Goal: Task Accomplishment & Management: Complete application form

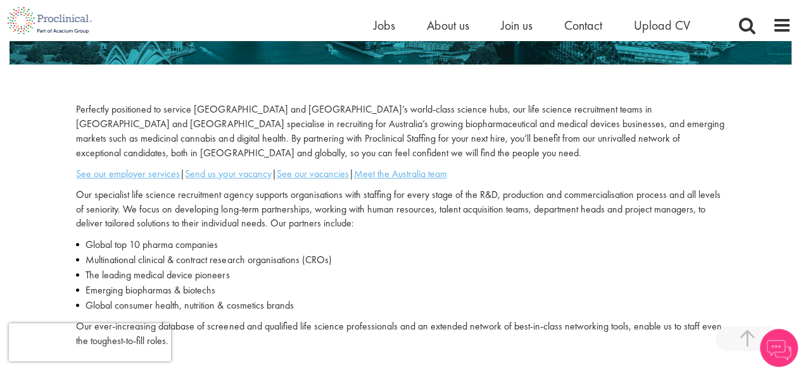
scroll to position [251, 0]
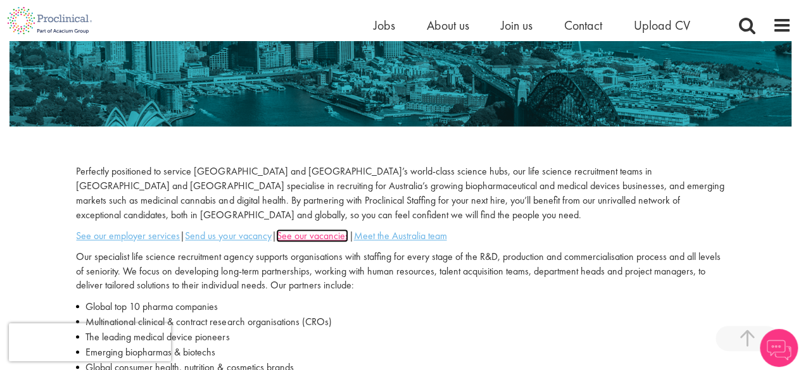
click at [329, 241] on u "See our vacancies" at bounding box center [312, 235] width 72 height 13
click at [405, 233] on u "Meet the Australia team" at bounding box center [399, 235] width 93 height 13
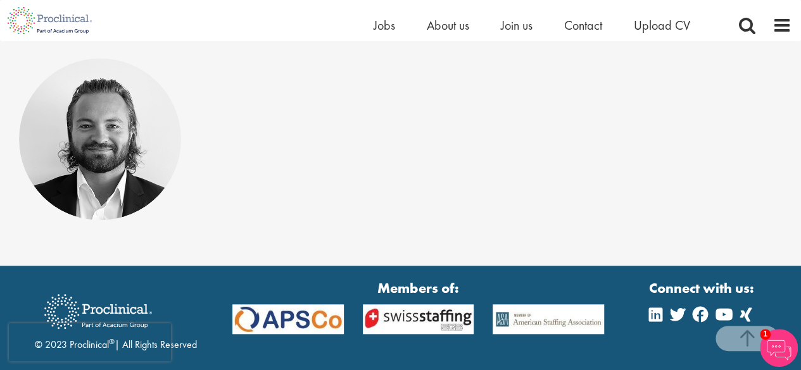
scroll to position [443, 0]
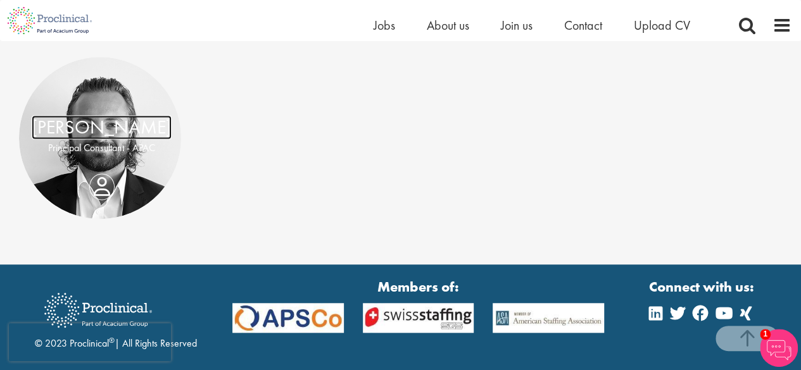
click at [101, 118] on link "James Sutton" at bounding box center [102, 127] width 140 height 24
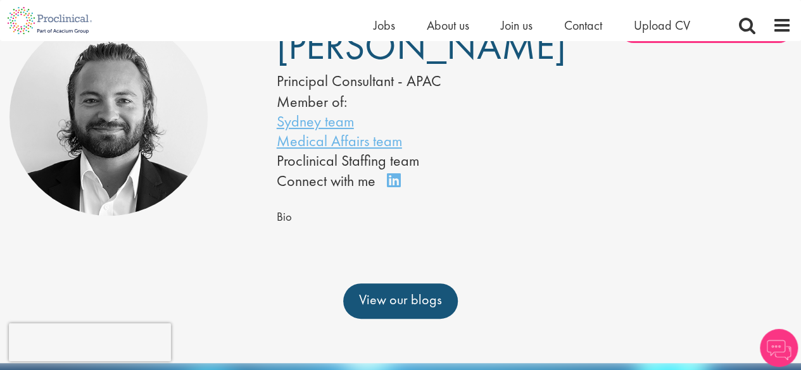
scroll to position [127, 0]
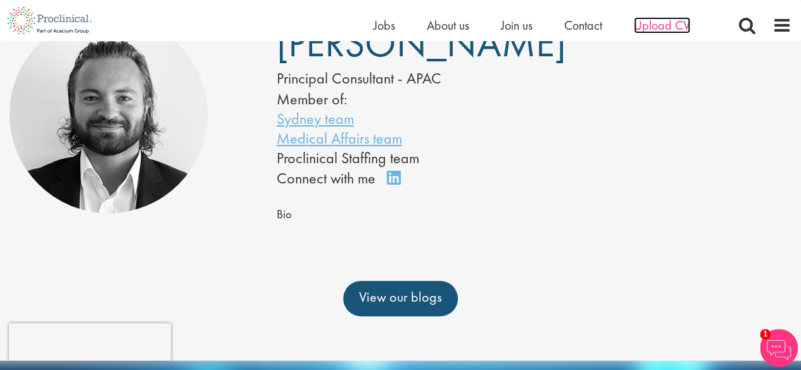
click at [658, 27] on span "Upload CV" at bounding box center [662, 25] width 56 height 16
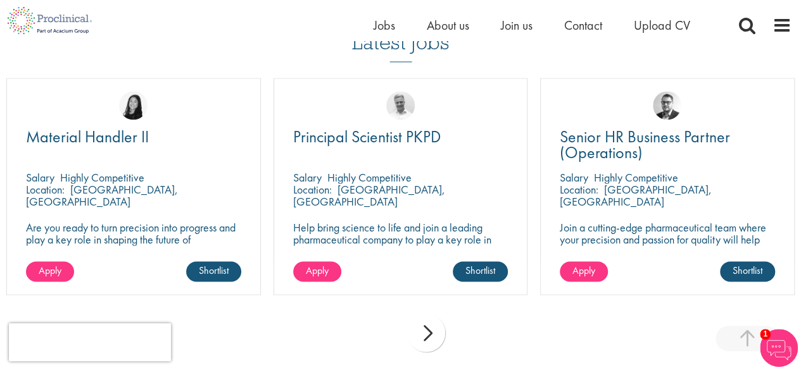
scroll to position [1076, 0]
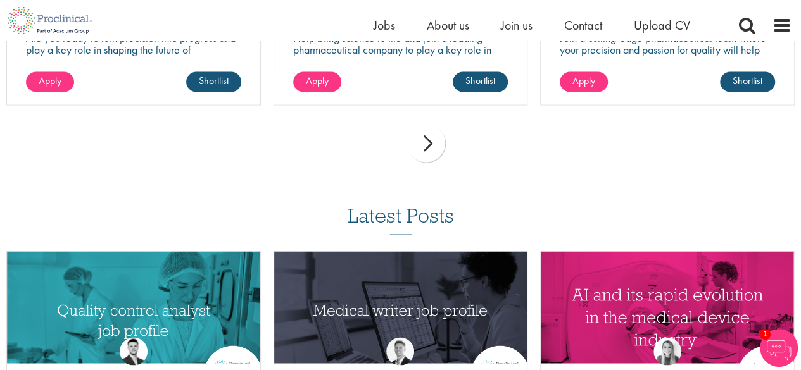
click at [423, 150] on div "next" at bounding box center [426, 143] width 38 height 38
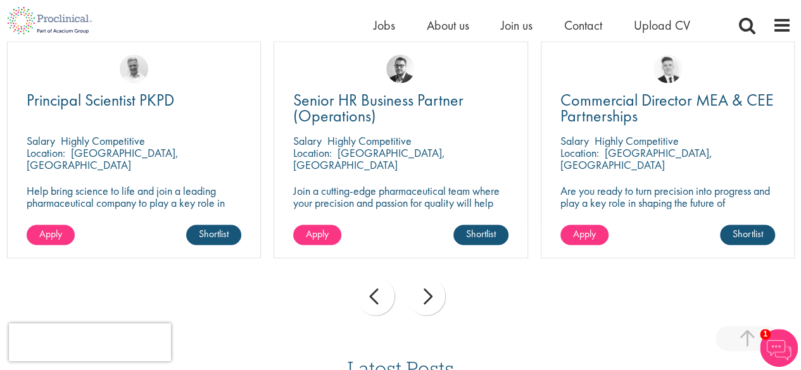
scroll to position [950, 0]
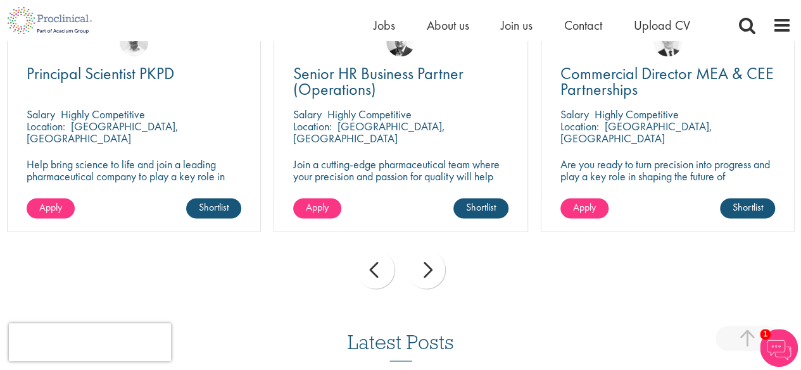
click at [425, 275] on div "next" at bounding box center [426, 270] width 38 height 38
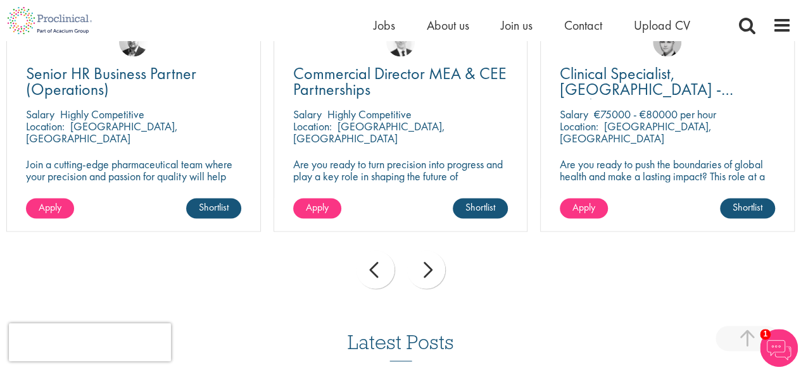
click at [425, 275] on div "next" at bounding box center [426, 270] width 38 height 38
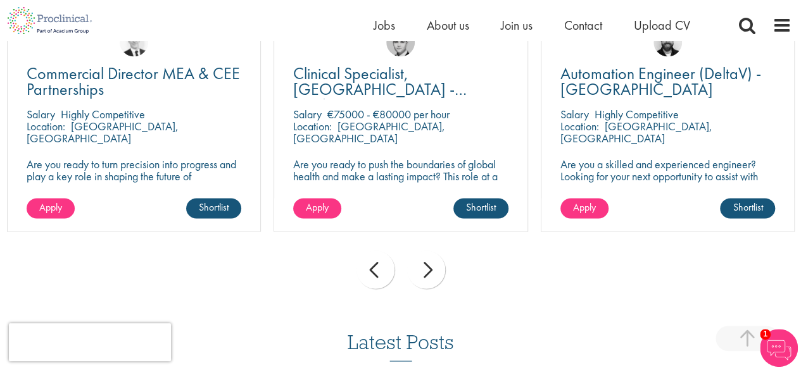
click at [425, 275] on div "next" at bounding box center [426, 270] width 38 height 38
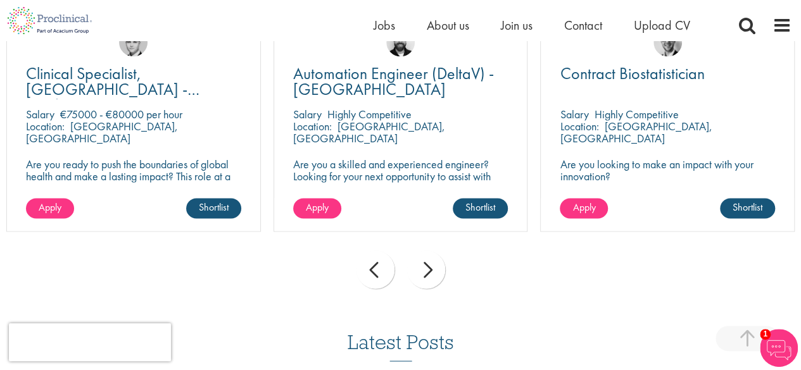
click at [425, 274] on div "next" at bounding box center [426, 270] width 38 height 38
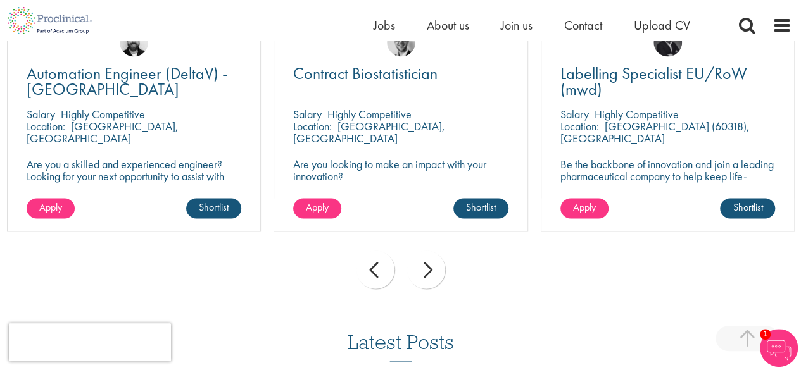
click at [425, 274] on div "next" at bounding box center [426, 270] width 38 height 38
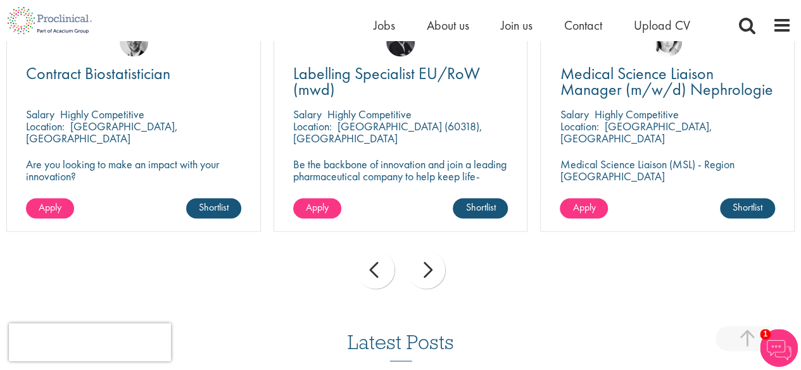
click at [425, 274] on div "next" at bounding box center [426, 270] width 38 height 38
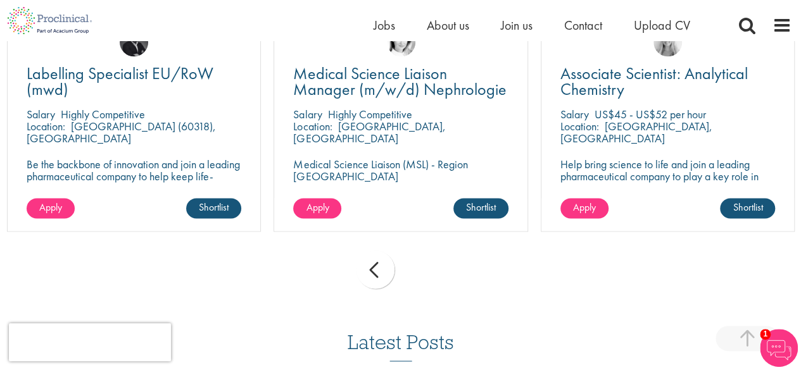
click at [425, 274] on div "prev next" at bounding box center [400, 271] width 801 height 55
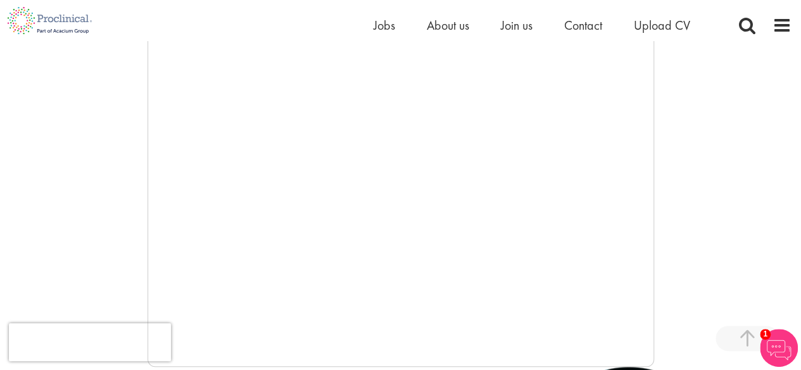
scroll to position [78, 0]
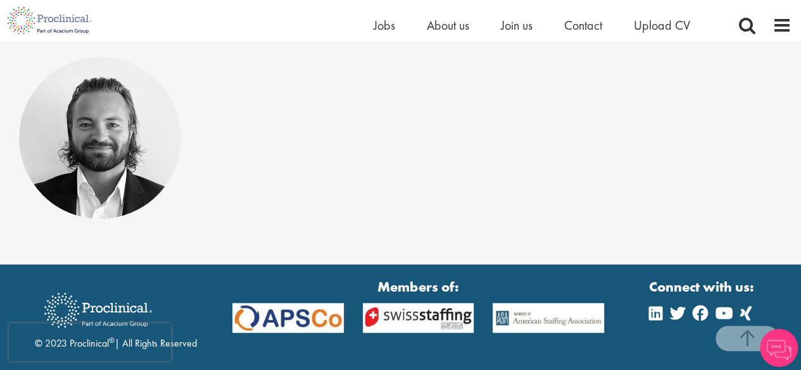
scroll to position [399, 0]
